Goal: Task Accomplishment & Management: Manage account settings

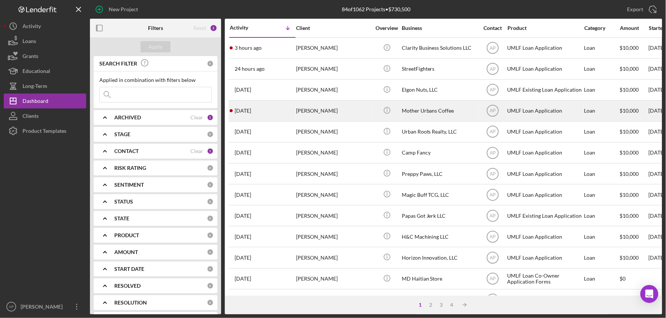
click at [346, 112] on div "[PERSON_NAME]" at bounding box center [333, 111] width 75 height 20
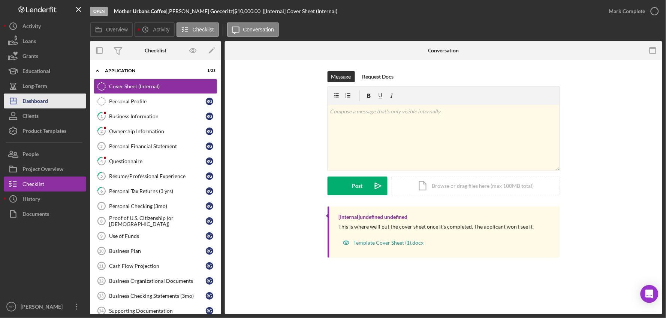
click at [49, 101] on button "Icon/Dashboard Dashboard" at bounding box center [45, 101] width 82 height 15
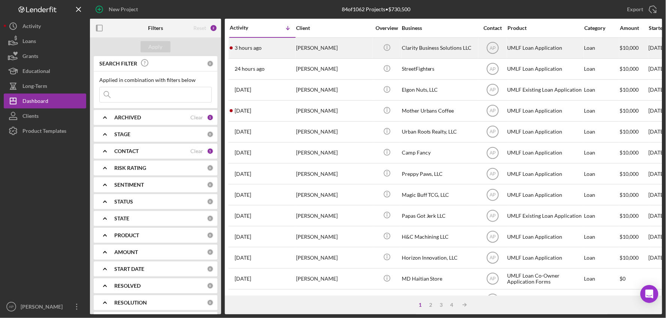
click at [421, 48] on div "Clarity Business Solutions LLC" at bounding box center [439, 48] width 75 height 20
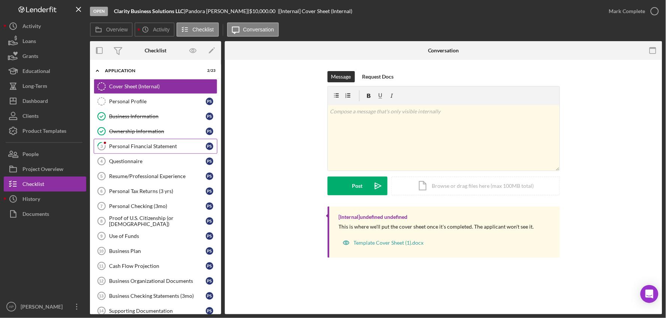
click at [154, 145] on div "Personal Financial Statement" at bounding box center [157, 146] width 97 height 6
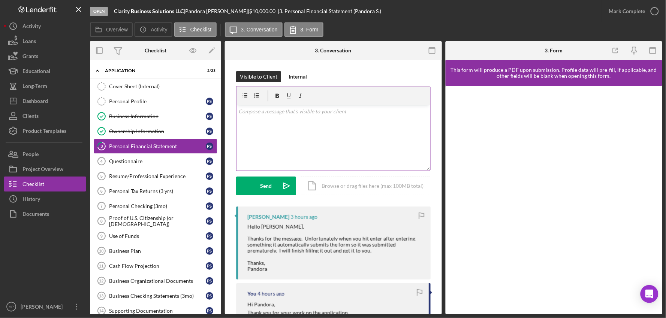
click at [315, 131] on div "v Color teal Color pink Remove color Add row above Add row below Add column bef…" at bounding box center [333, 138] width 194 height 66
click at [242, 192] on button "Send Icon/icon-invite-send" at bounding box center [266, 186] width 60 height 19
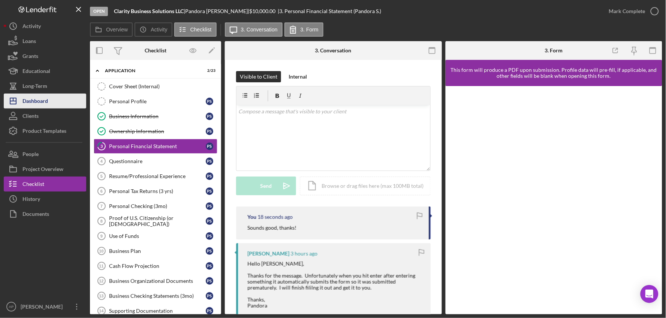
click at [64, 107] on button "Icon/Dashboard Dashboard" at bounding box center [45, 101] width 82 height 15
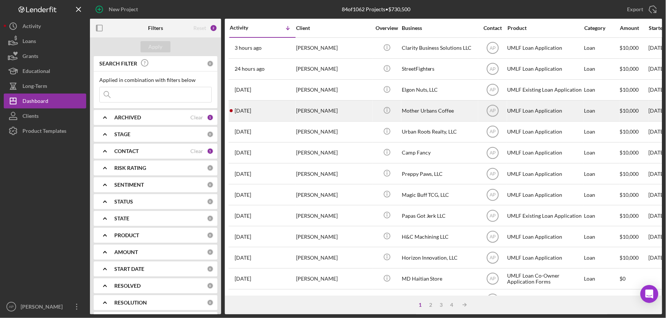
click at [315, 113] on div "[PERSON_NAME]" at bounding box center [333, 111] width 75 height 20
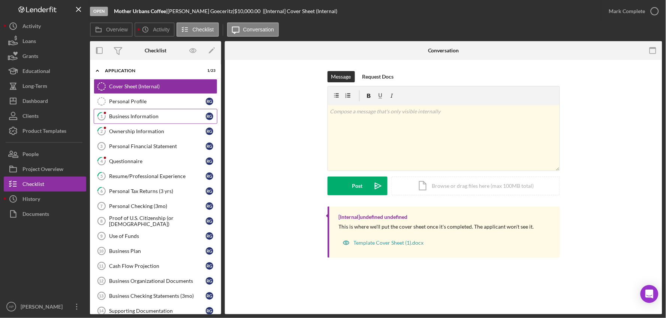
click at [139, 117] on div "Business Information" at bounding box center [157, 117] width 97 height 6
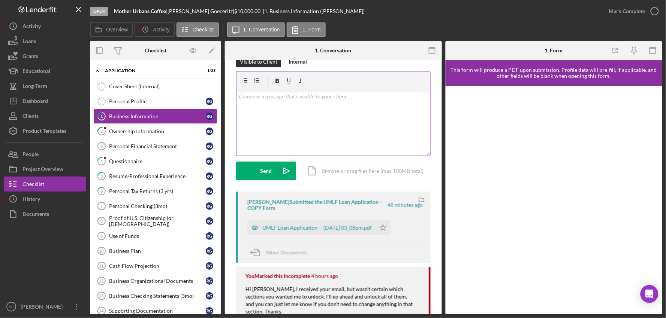
scroll to position [42, 0]
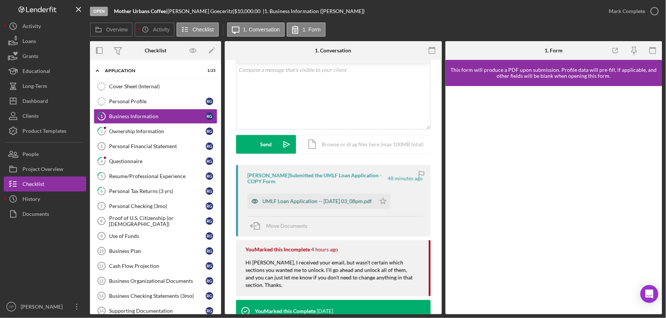
click at [326, 203] on div "UMLF Loan Application -- [DATE] 03_08pm.pdf" at bounding box center [316, 202] width 109 height 6
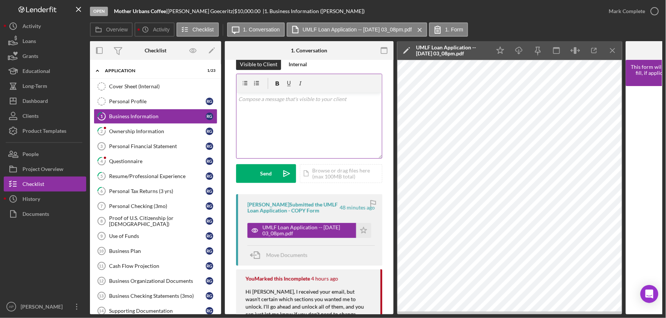
scroll to position [0, 0]
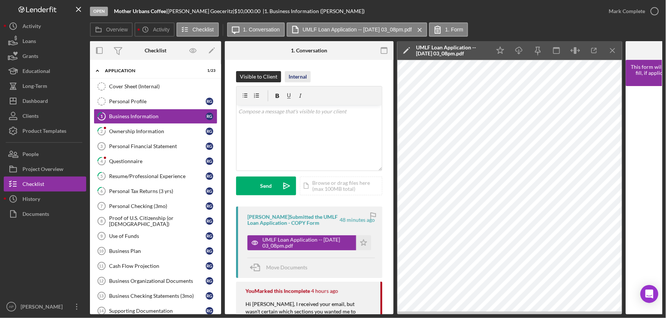
click at [293, 79] on div "Internal" at bounding box center [297, 76] width 18 height 11
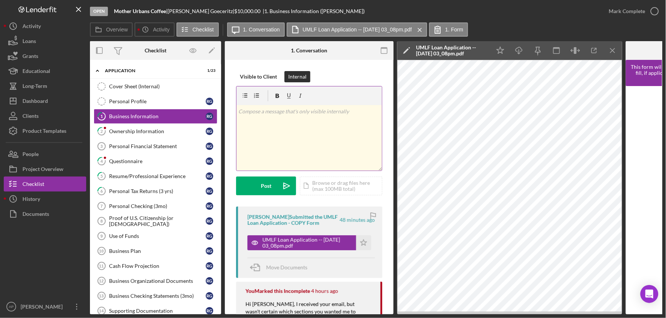
click at [282, 114] on p at bounding box center [309, 112] width 141 height 8
click at [271, 187] on div "Post" at bounding box center [266, 186] width 10 height 19
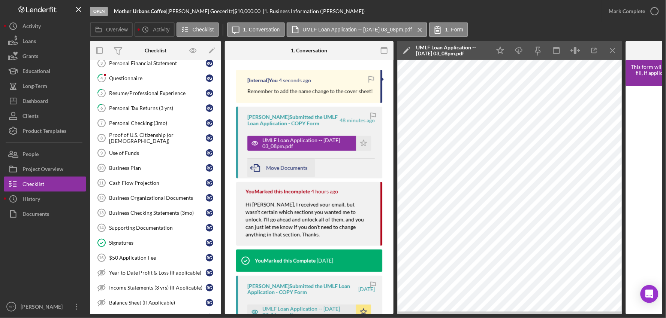
scroll to position [166, 0]
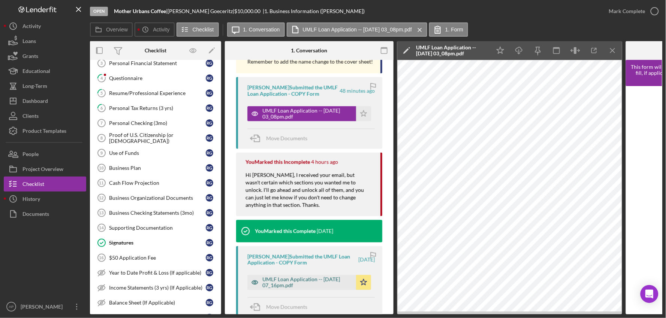
click at [300, 289] on div "UMLF Loan Application -- [DATE] 07_16pm.pdf" at bounding box center [307, 283] width 90 height 12
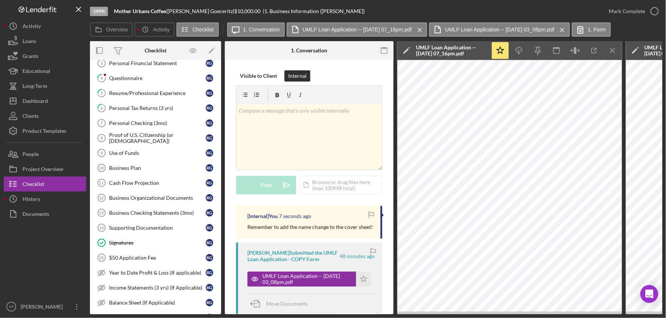
scroll to position [0, 0]
click at [363, 287] on icon "Icon/Star" at bounding box center [363, 280] width 15 height 15
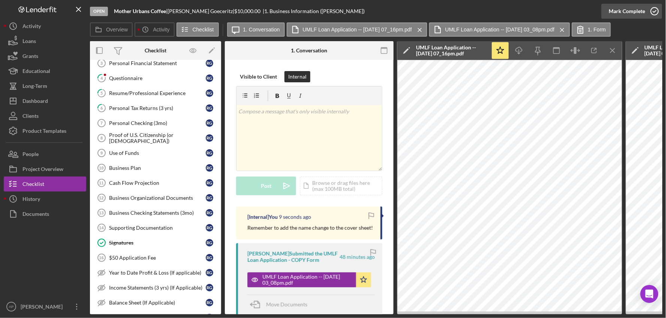
click at [641, 13] on div "Mark Complete" at bounding box center [627, 11] width 36 height 15
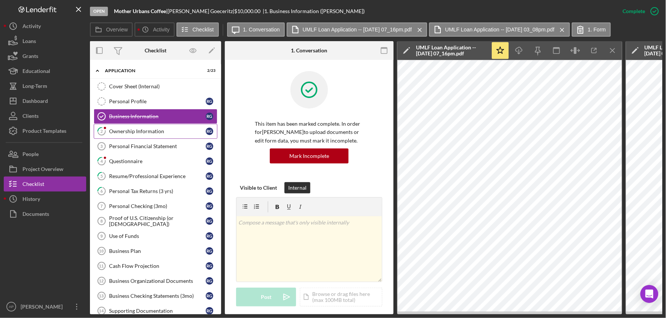
click at [152, 129] on link "2 Ownership Information R G" at bounding box center [156, 131] width 124 height 15
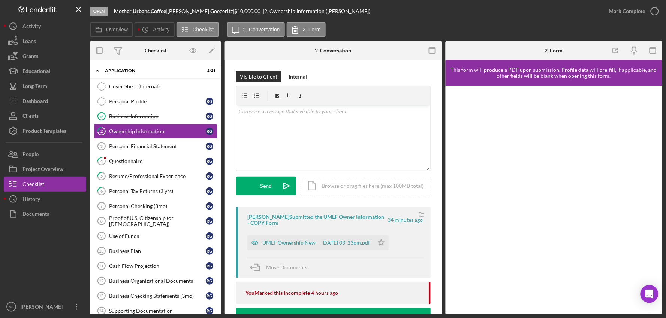
scroll to position [42, 0]
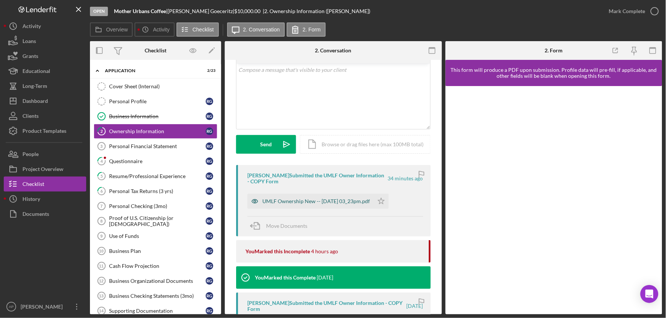
click at [288, 204] on div "UMLF Ownership New -- [DATE] 03_23pm.pdf" at bounding box center [316, 202] width 108 height 6
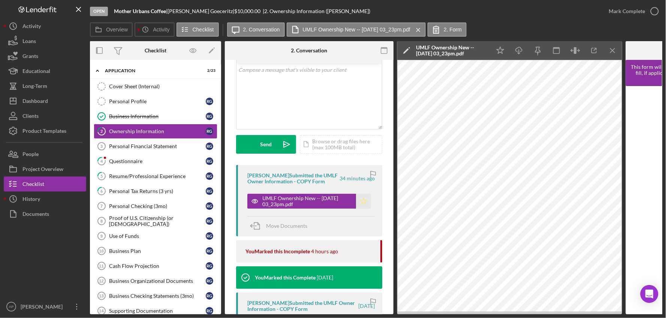
click at [362, 209] on icon "Icon/Star" at bounding box center [363, 201] width 15 height 15
click at [653, 16] on icon "button" at bounding box center [654, 11] width 19 height 19
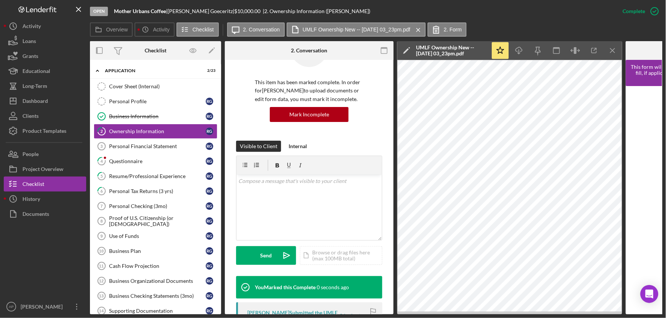
scroll to position [152, 0]
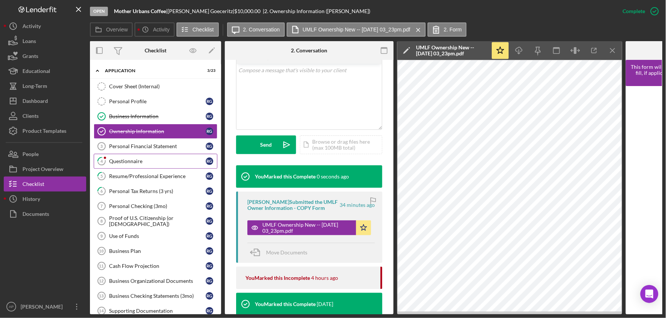
click at [133, 163] on div "Questionnaire" at bounding box center [157, 161] width 97 height 6
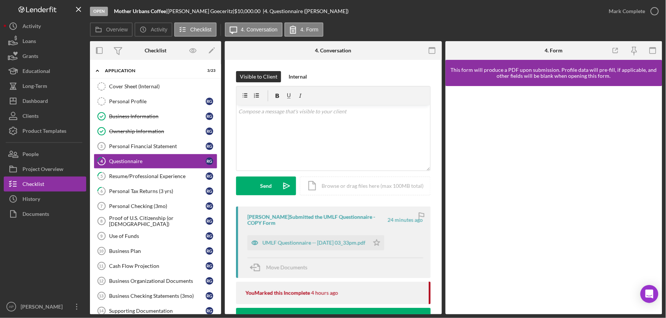
click at [326, 257] on div "[PERSON_NAME] Submitted the UMLF Questionnaire - COPY Form 24 minutes ago UMLF …" at bounding box center [333, 243] width 194 height 72
click at [321, 243] on div "UMLF Questionnaire -- [DATE] 03_33pm.pdf" at bounding box center [313, 243] width 103 height 6
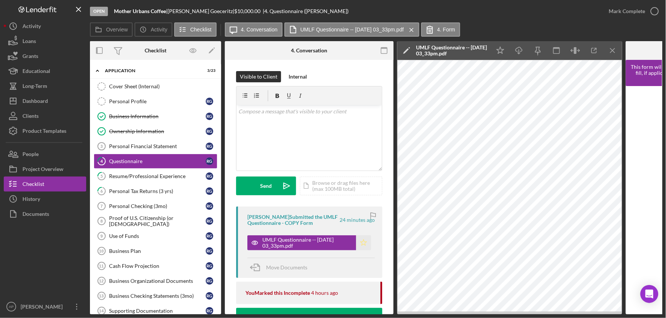
click at [363, 246] on icon "Icon/Star" at bounding box center [363, 243] width 15 height 15
click at [617, 13] on div "Mark Complete" at bounding box center [627, 11] width 36 height 15
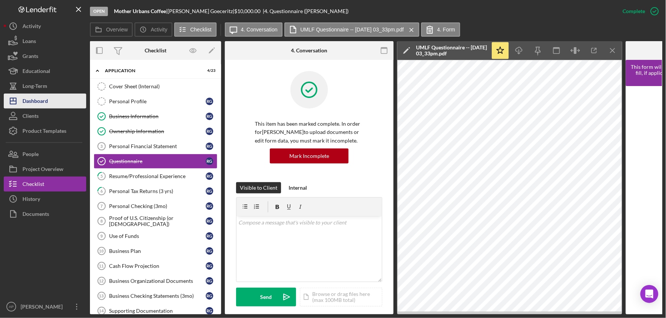
click at [53, 106] on button "Icon/Dashboard Dashboard" at bounding box center [45, 101] width 82 height 15
